Goal: Navigation & Orientation: Find specific page/section

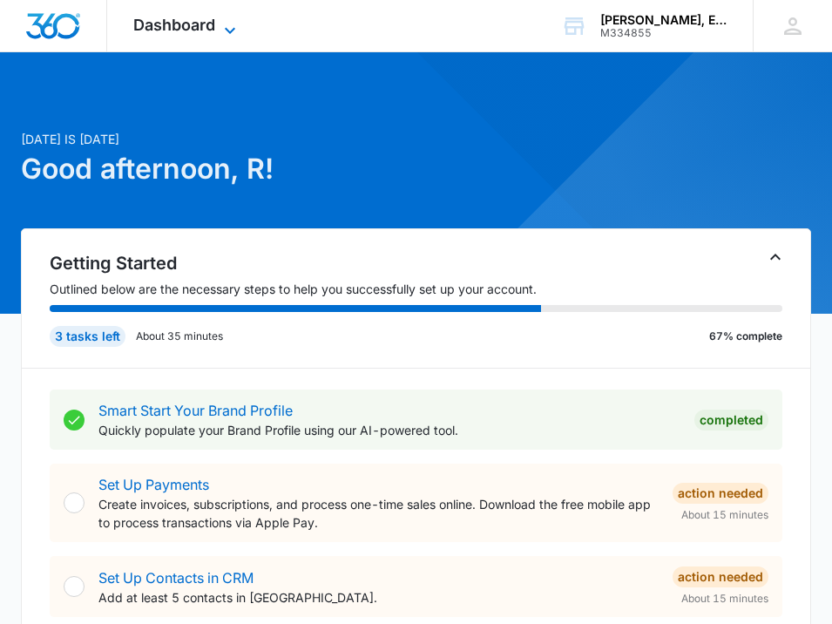
click at [159, 30] on span "Dashboard" at bounding box center [174, 25] width 82 height 18
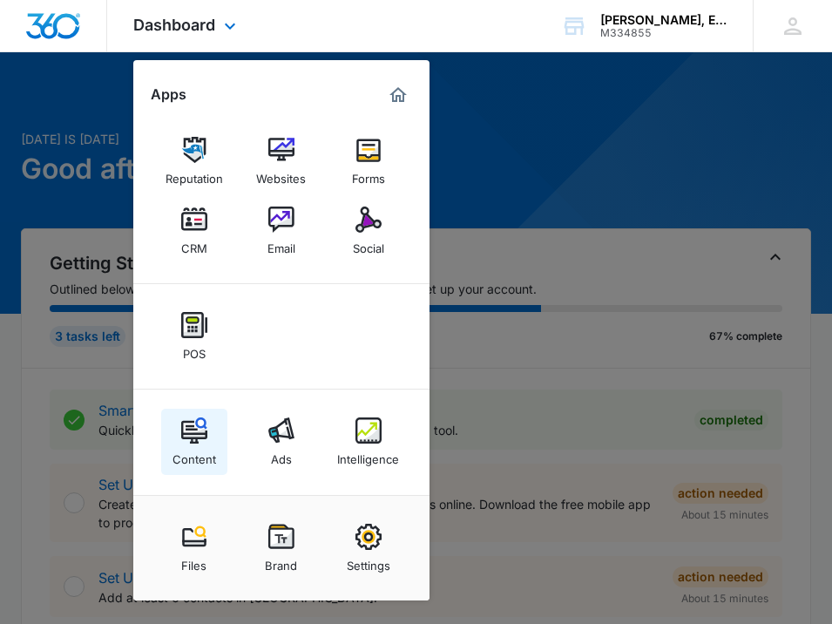
click at [193, 424] on img at bounding box center [194, 430] width 26 height 26
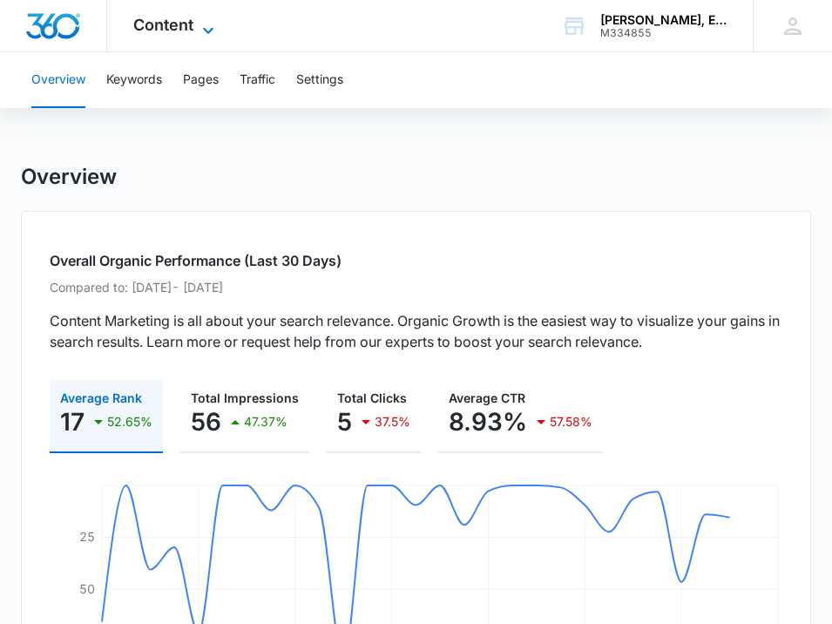
click at [198, 24] on icon at bounding box center [208, 30] width 21 height 21
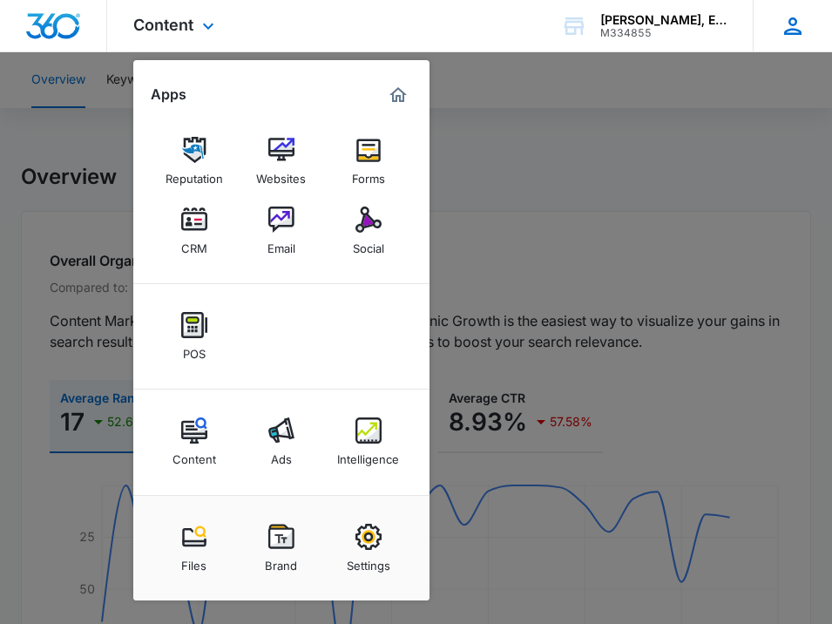
click at [787, 15] on icon at bounding box center [793, 26] width 26 height 26
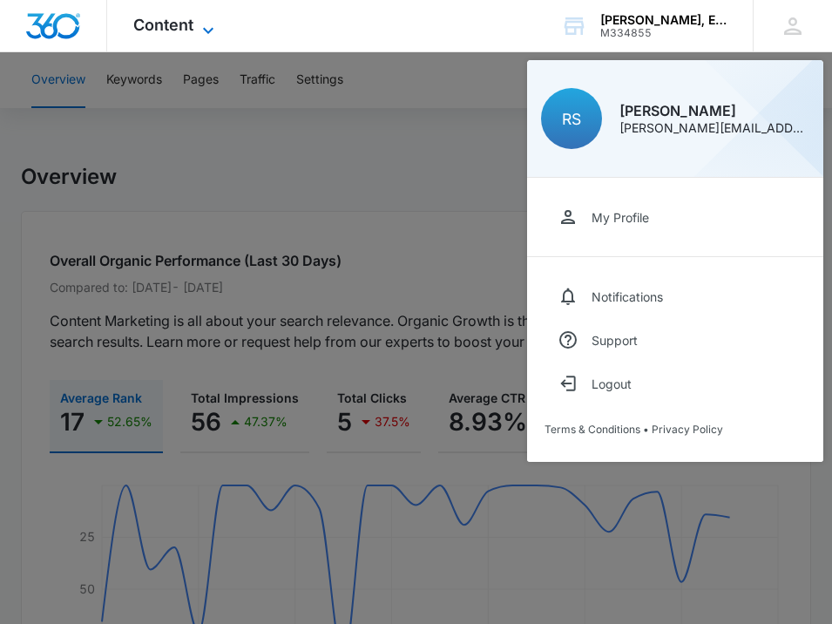
click at [176, 17] on span "Content" at bounding box center [163, 25] width 60 height 18
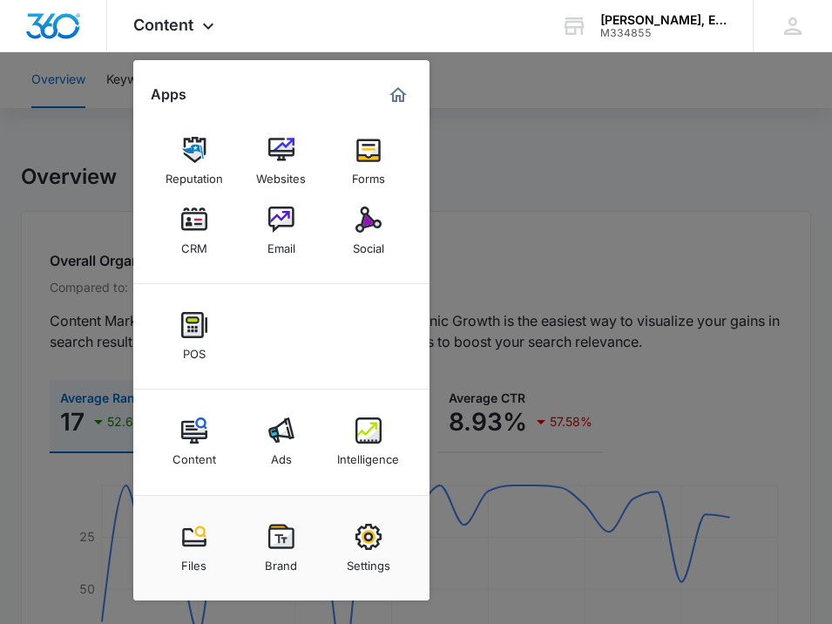
click at [526, 182] on div at bounding box center [416, 312] width 832 height 624
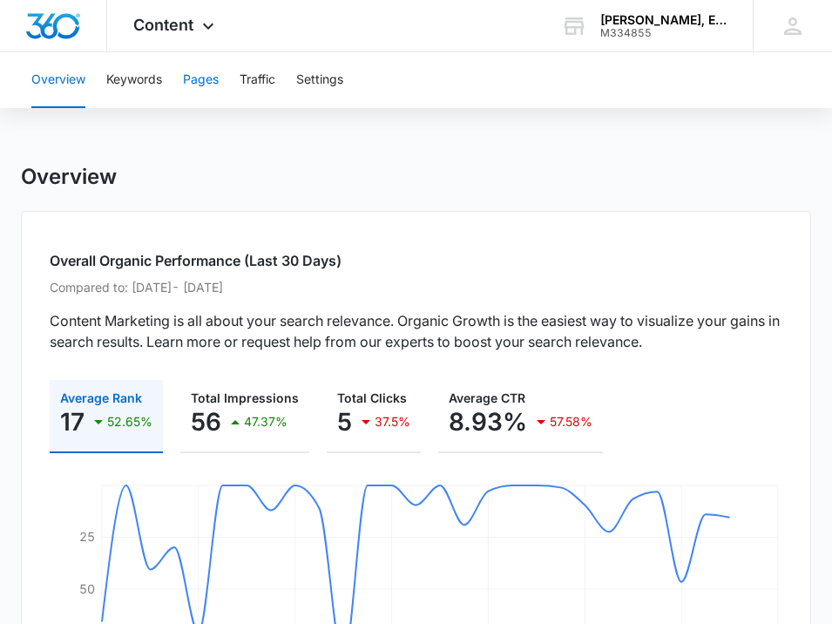
click at [206, 78] on button "Pages" at bounding box center [201, 80] width 36 height 56
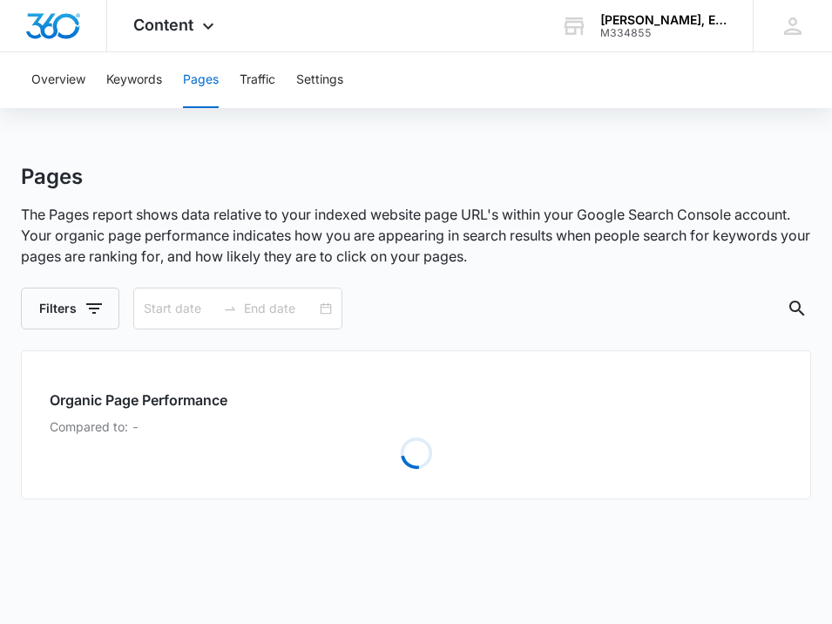
type input "[DATE]"
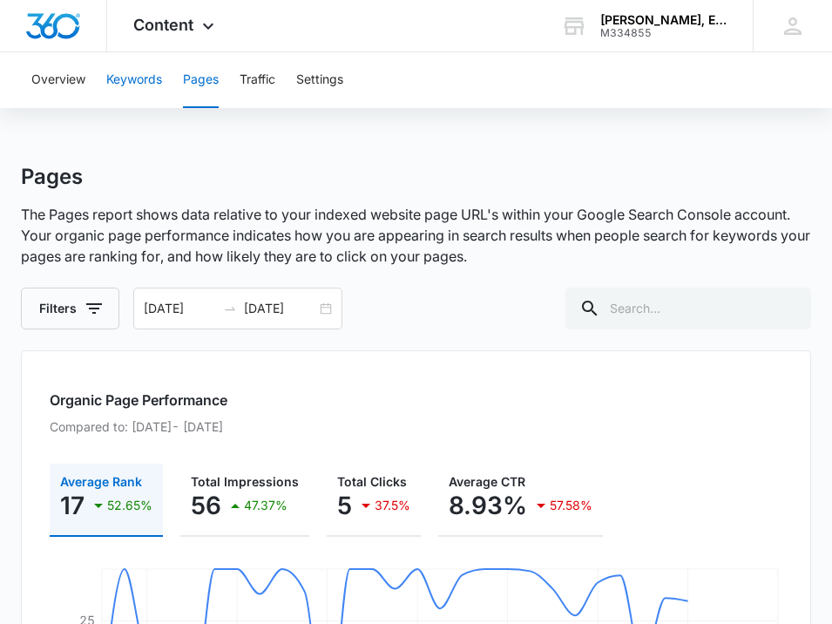
click at [127, 77] on button "Keywords" at bounding box center [134, 80] width 56 height 56
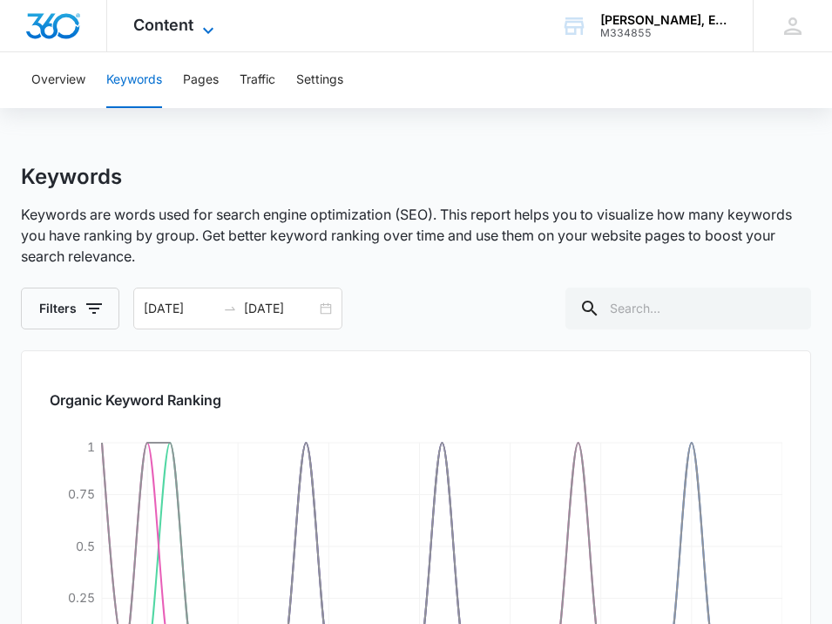
click at [158, 26] on span "Content" at bounding box center [163, 25] width 60 height 18
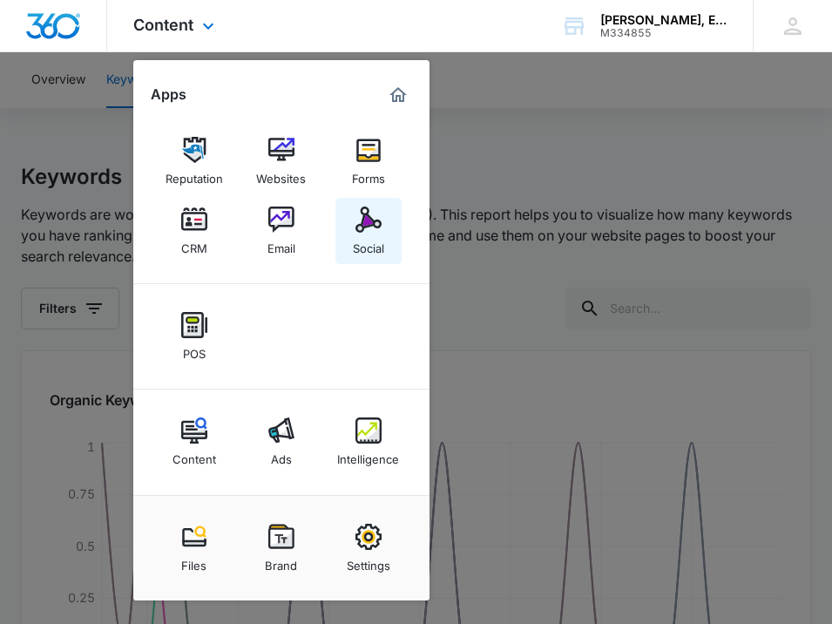
click at [354, 228] on link "Social" at bounding box center [368, 231] width 66 height 66
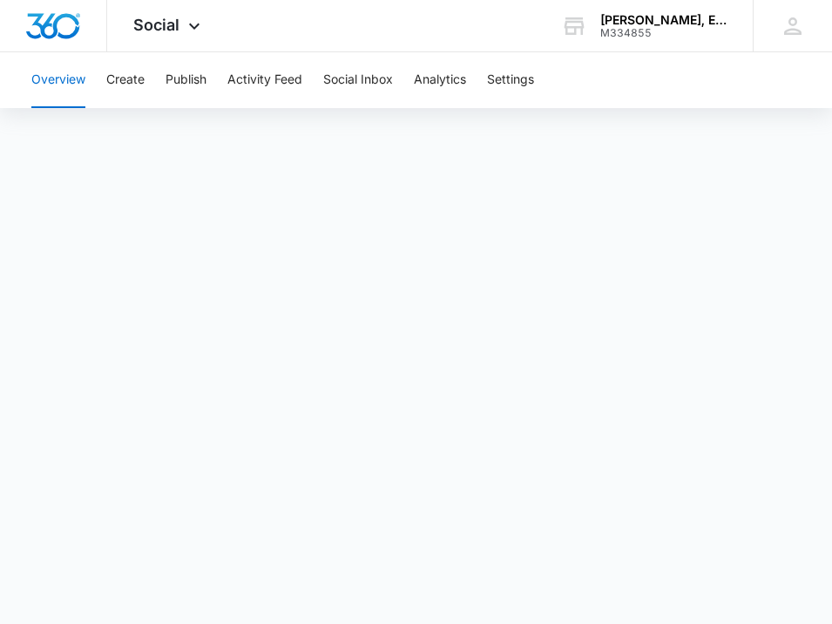
scroll to position [60, 0]
click at [134, 78] on button "Create" at bounding box center [125, 80] width 38 height 56
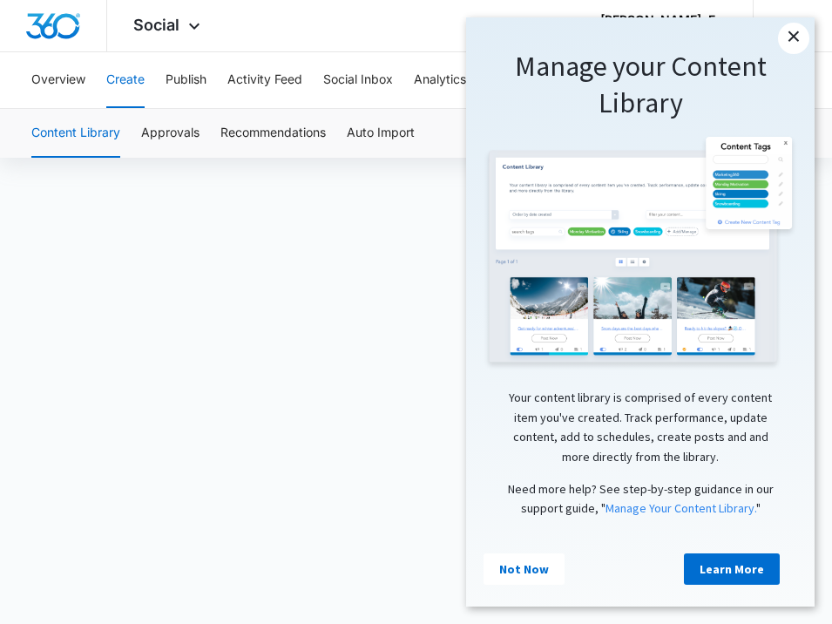
click at [795, 39] on link "×" at bounding box center [793, 38] width 31 height 31
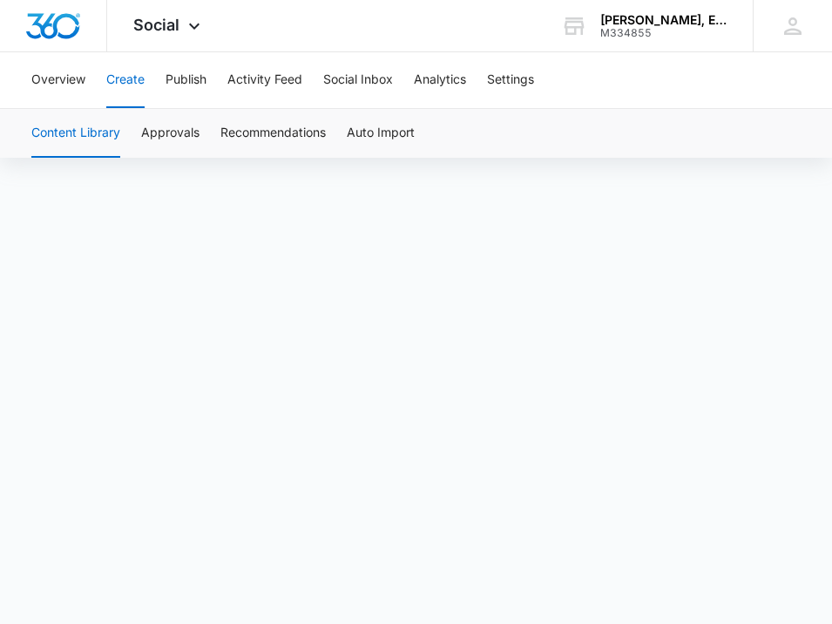
scroll to position [110, 0]
click at [194, 76] on button "Publish" at bounding box center [186, 80] width 41 height 56
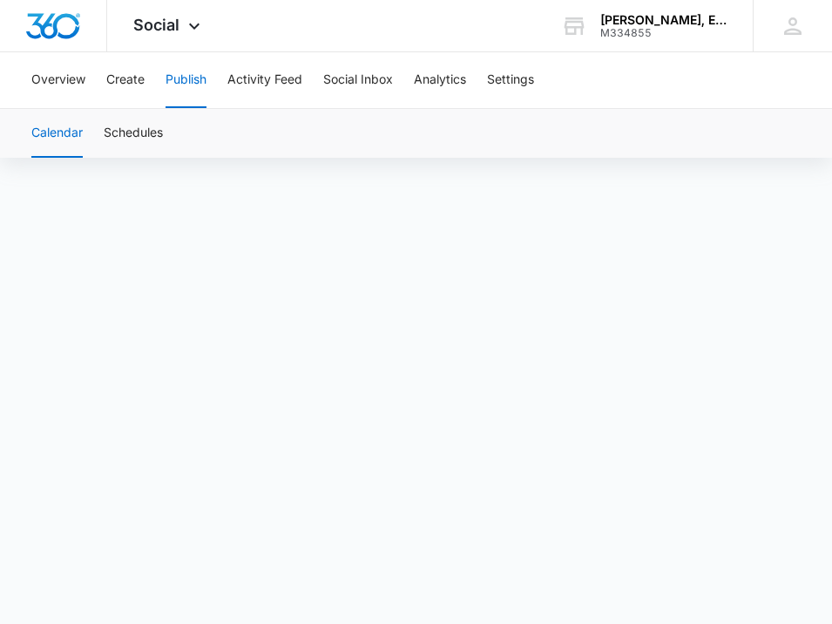
scroll to position [110, 0]
click at [268, 77] on button "Activity Feed" at bounding box center [264, 80] width 75 height 56
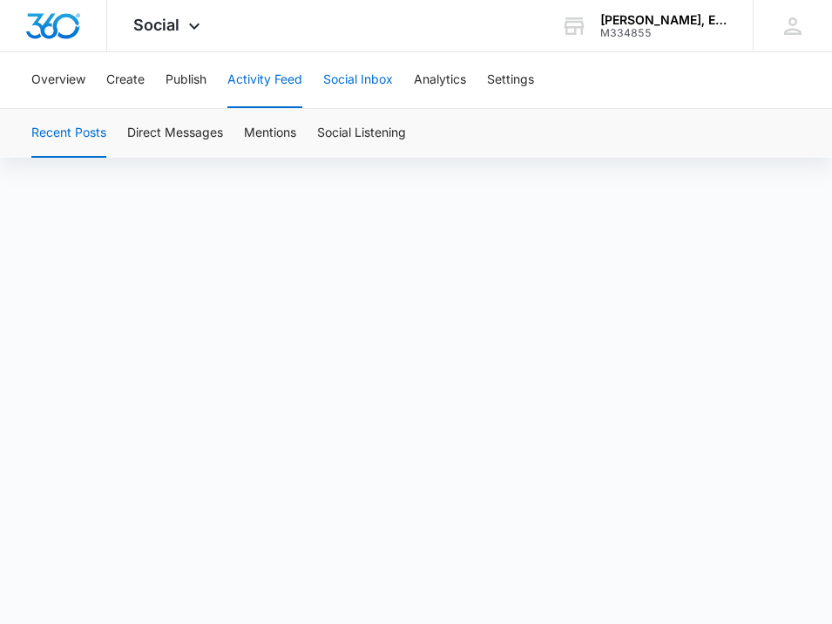
click at [365, 63] on button "Social Inbox" at bounding box center [358, 80] width 70 height 56
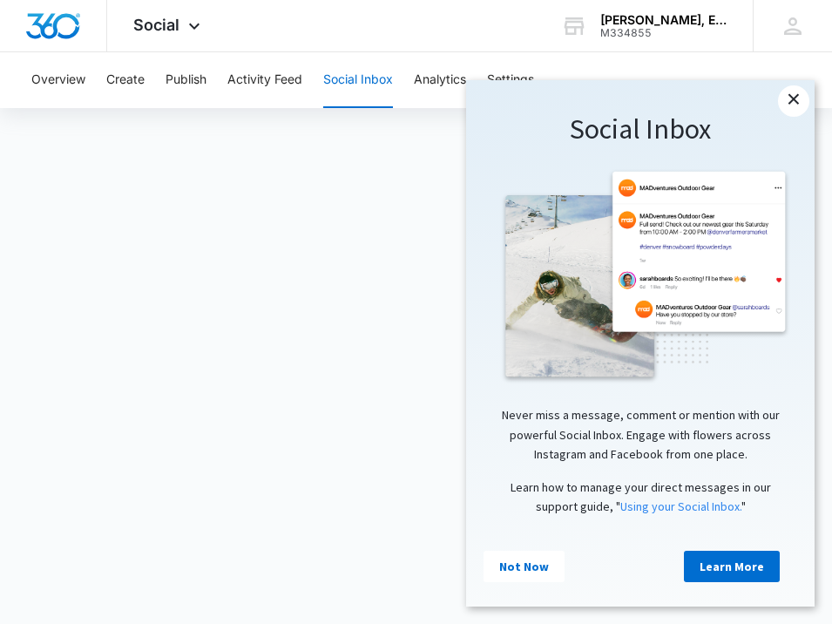
click at [800, 101] on link "×" at bounding box center [793, 100] width 31 height 31
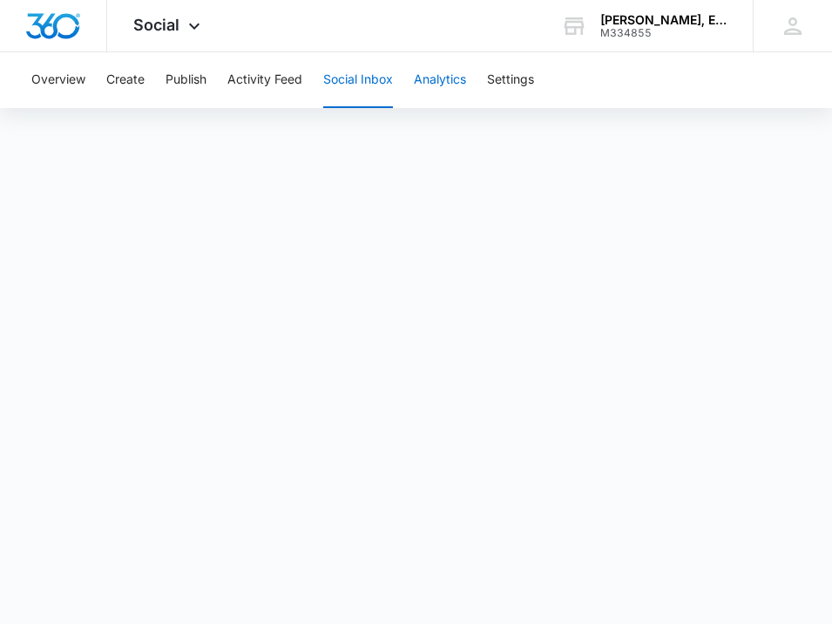
click at [434, 84] on button "Analytics" at bounding box center [440, 80] width 52 height 56
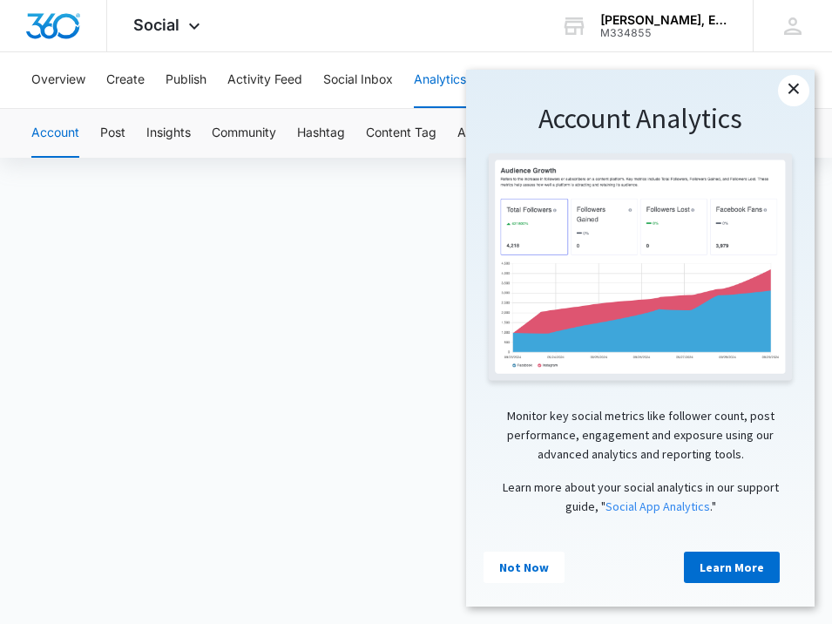
click at [802, 89] on link "×" at bounding box center [793, 90] width 31 height 31
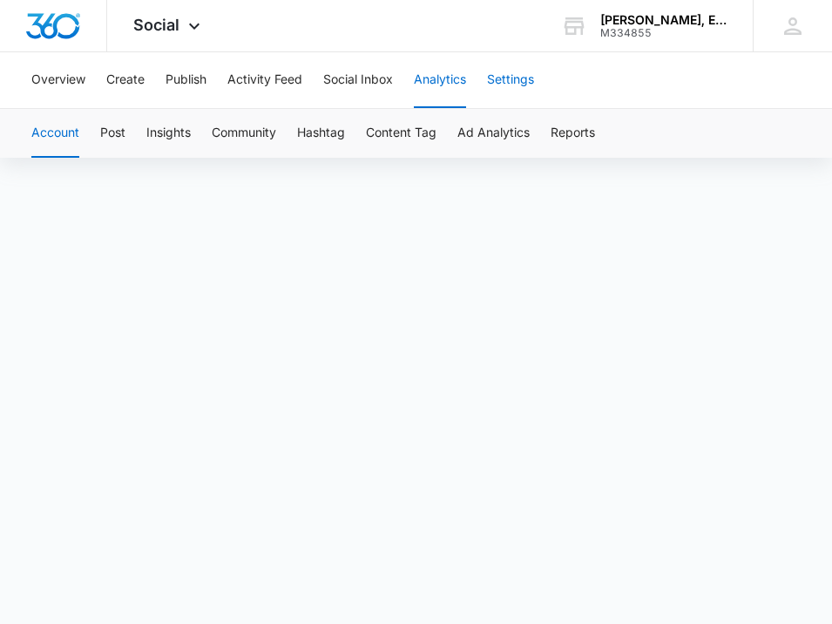
click at [498, 76] on button "Settings" at bounding box center [510, 80] width 47 height 56
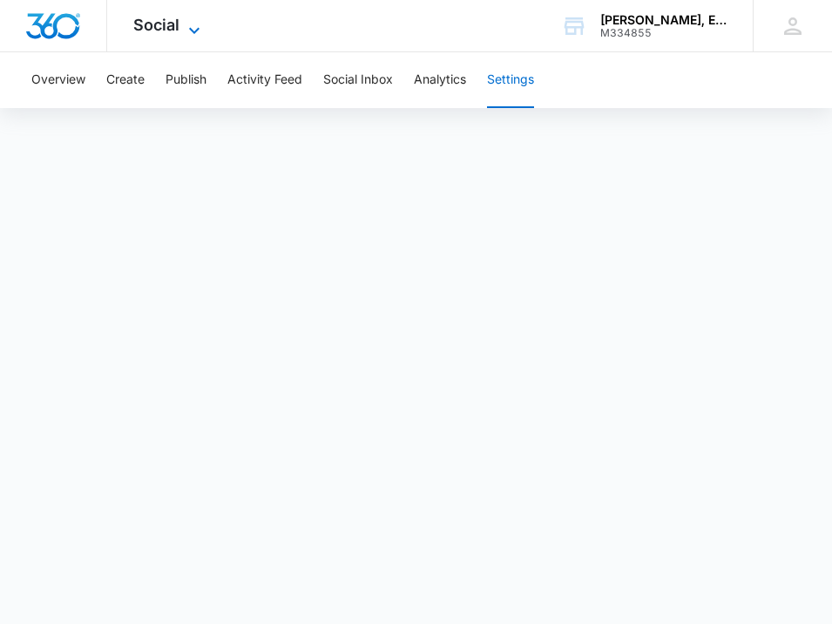
click at [195, 24] on icon at bounding box center [194, 30] width 21 height 21
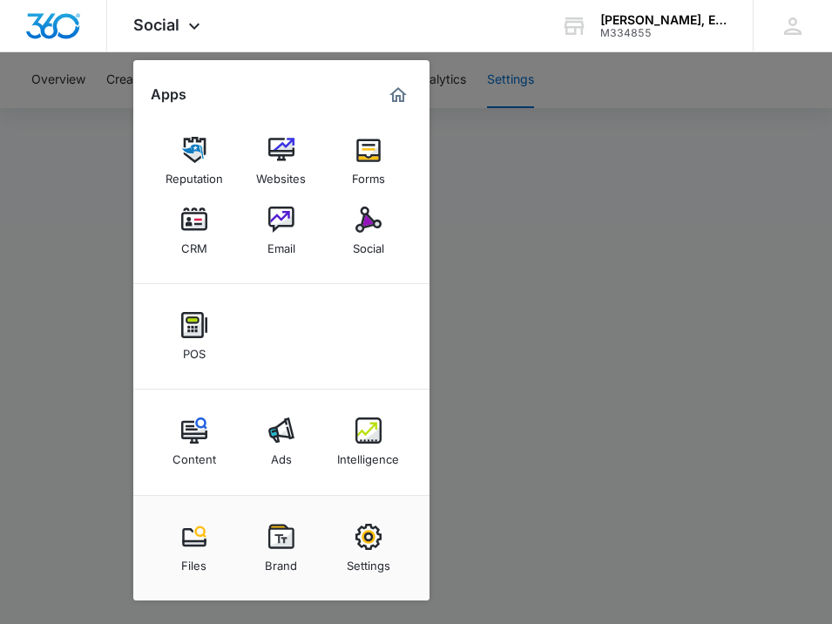
click at [544, 193] on div at bounding box center [416, 312] width 832 height 624
